Goal: Transaction & Acquisition: Book appointment/travel/reservation

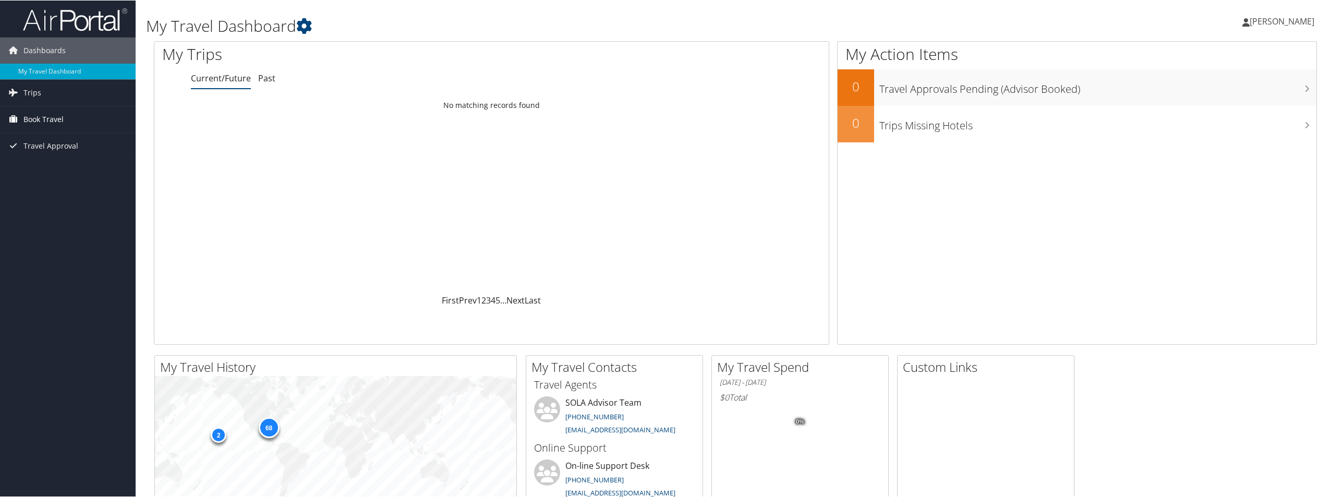
click at [57, 122] on span "Book Travel" at bounding box center [43, 119] width 40 height 26
click at [67, 155] on link "Book/Manage Online Trips" at bounding box center [68, 156] width 136 height 16
